Goal: Task Accomplishment & Management: Manage account settings

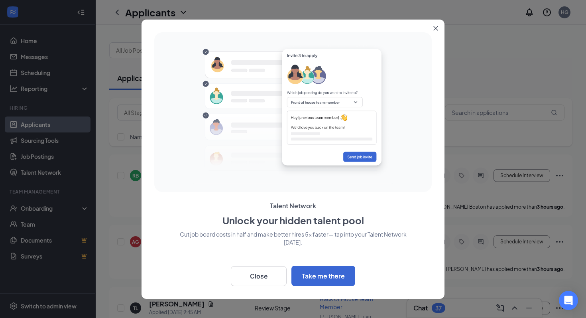
click at [436, 28] on icon "Close" at bounding box center [436, 28] width 5 height 5
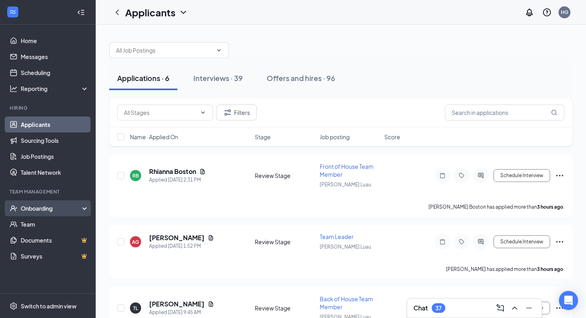
click at [52, 212] on div "Onboarding" at bounding box center [51, 208] width 61 height 8
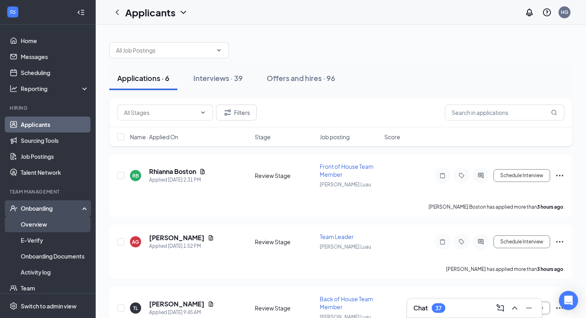
click at [48, 227] on link "Overview" at bounding box center [55, 224] width 68 height 16
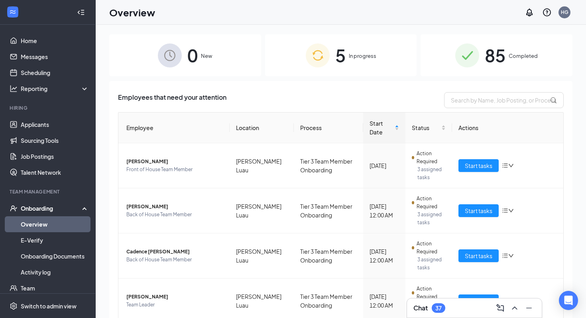
click at [325, 59] on img at bounding box center [318, 55] width 24 height 24
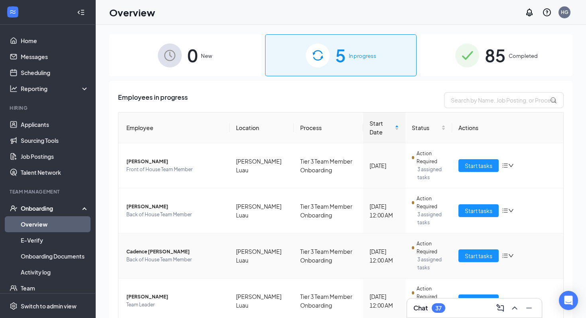
scroll to position [69, 0]
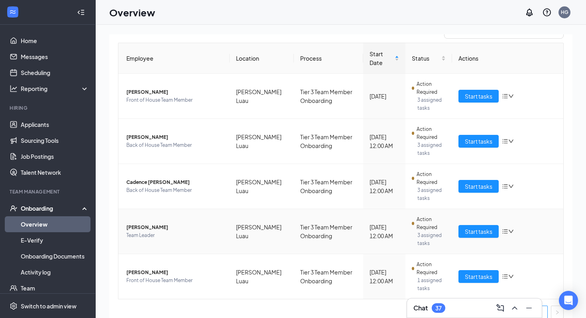
click at [148, 223] on span "[PERSON_NAME]" at bounding box center [174, 227] width 97 height 8
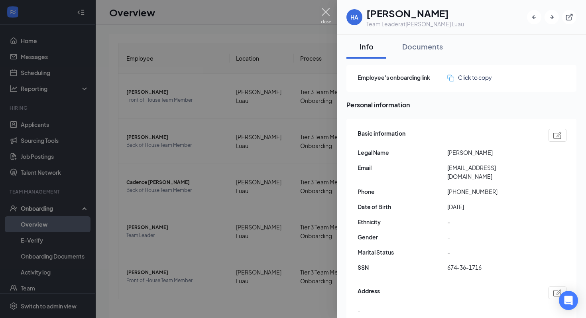
click at [327, 12] on img at bounding box center [326, 16] width 10 height 16
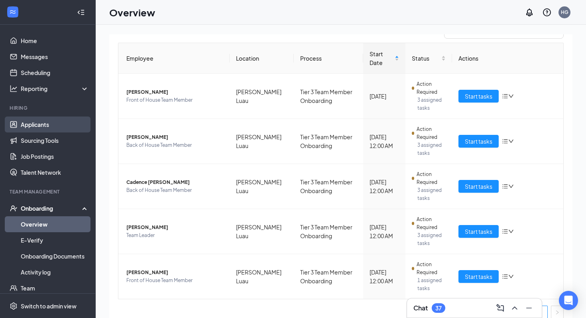
click at [56, 123] on link "Applicants" at bounding box center [55, 124] width 68 height 16
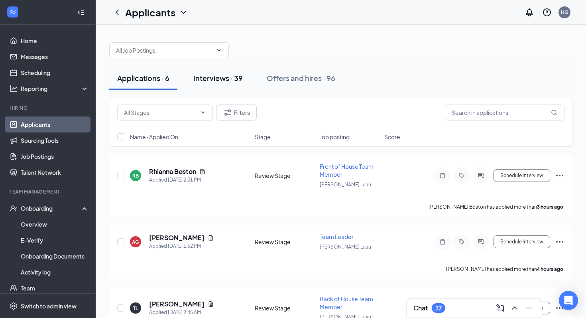
click at [217, 85] on button "Interviews · 39" at bounding box center [217, 78] width 65 height 24
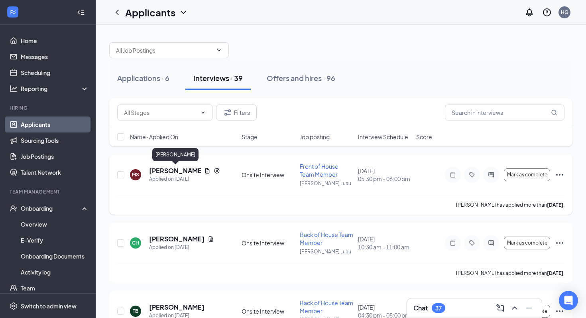
click at [160, 168] on h5 "[PERSON_NAME]" at bounding box center [175, 170] width 52 height 9
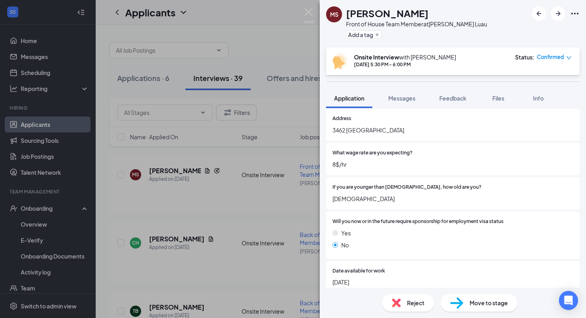
scroll to position [124, 0]
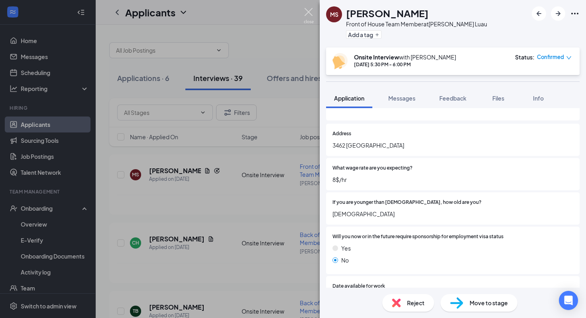
click at [309, 11] on img at bounding box center [309, 16] width 10 height 16
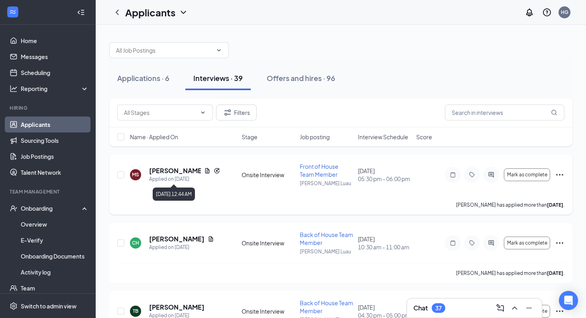
click at [161, 170] on h5 "[PERSON_NAME]" at bounding box center [175, 170] width 52 height 9
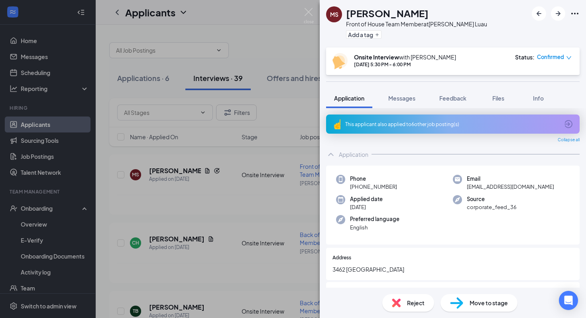
click at [437, 123] on div "This applicant also applied to 6 other job posting(s)" at bounding box center [452, 124] width 214 height 7
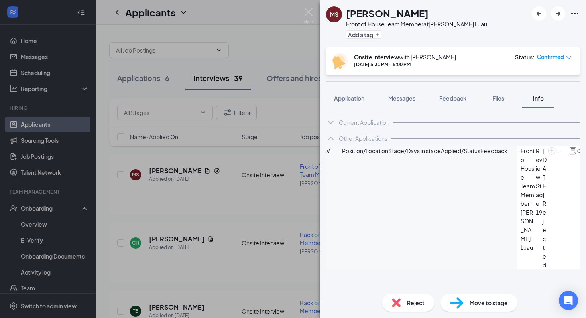
scroll to position [60, 0]
click at [307, 8] on div "[PERSON_NAME] Front of House Team Member at [PERSON_NAME] Luau Add a tag Onsite…" at bounding box center [293, 159] width 586 height 318
